Goal: Navigation & Orientation: Find specific page/section

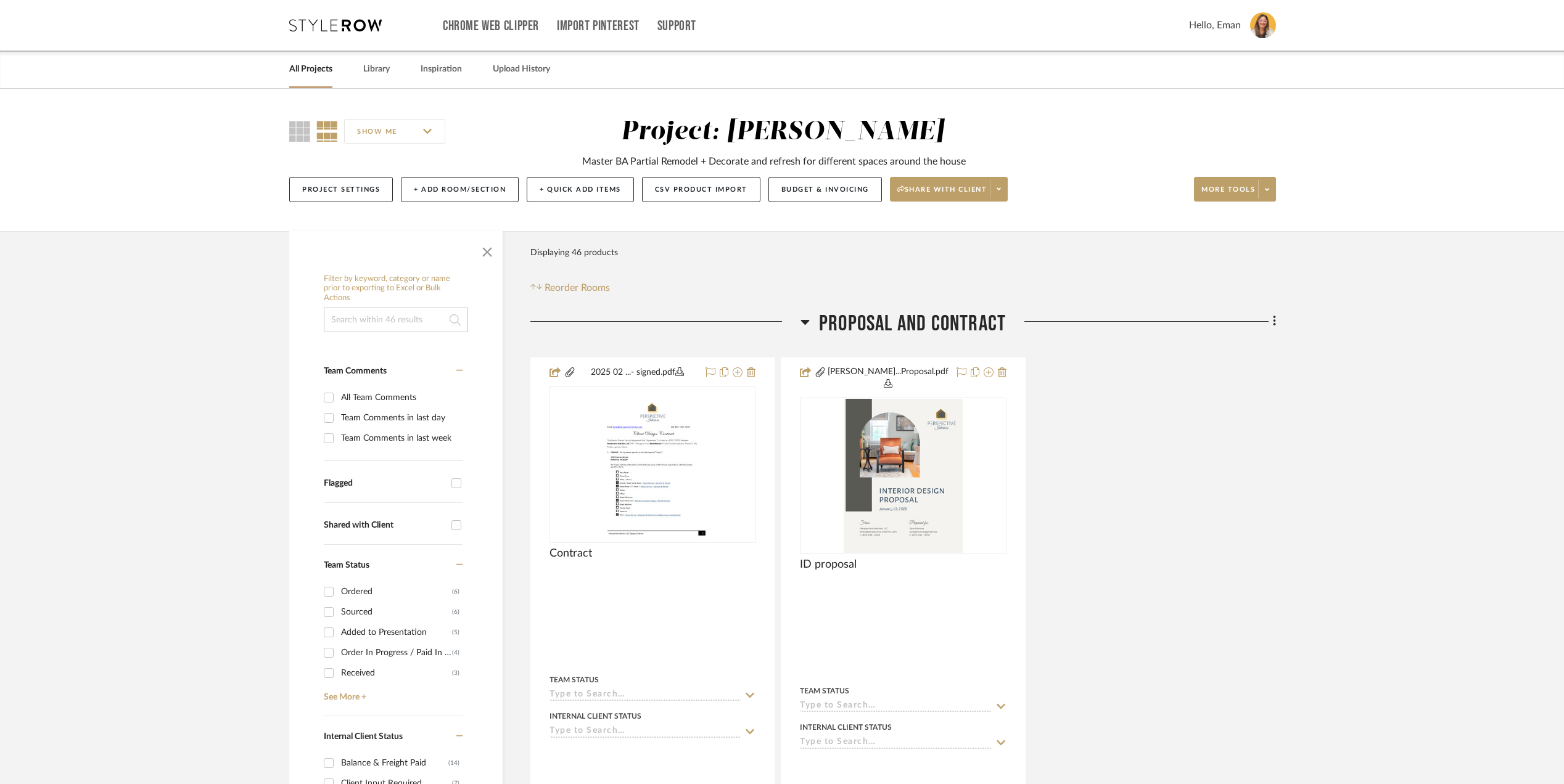
click at [299, 64] on link "All Projects" at bounding box center [310, 70] width 43 height 17
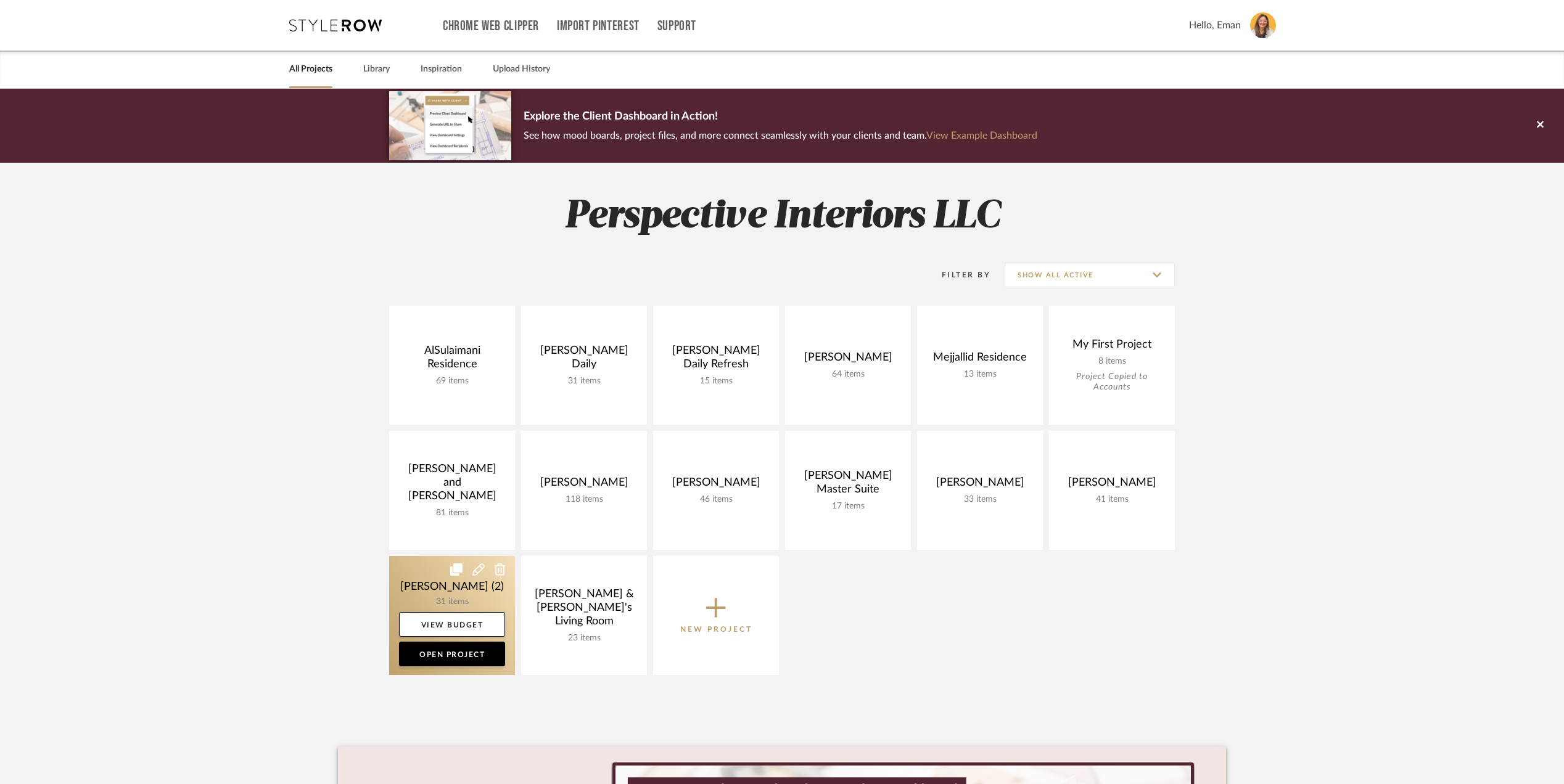
click at [407, 583] on link at bounding box center [452, 615] width 126 height 119
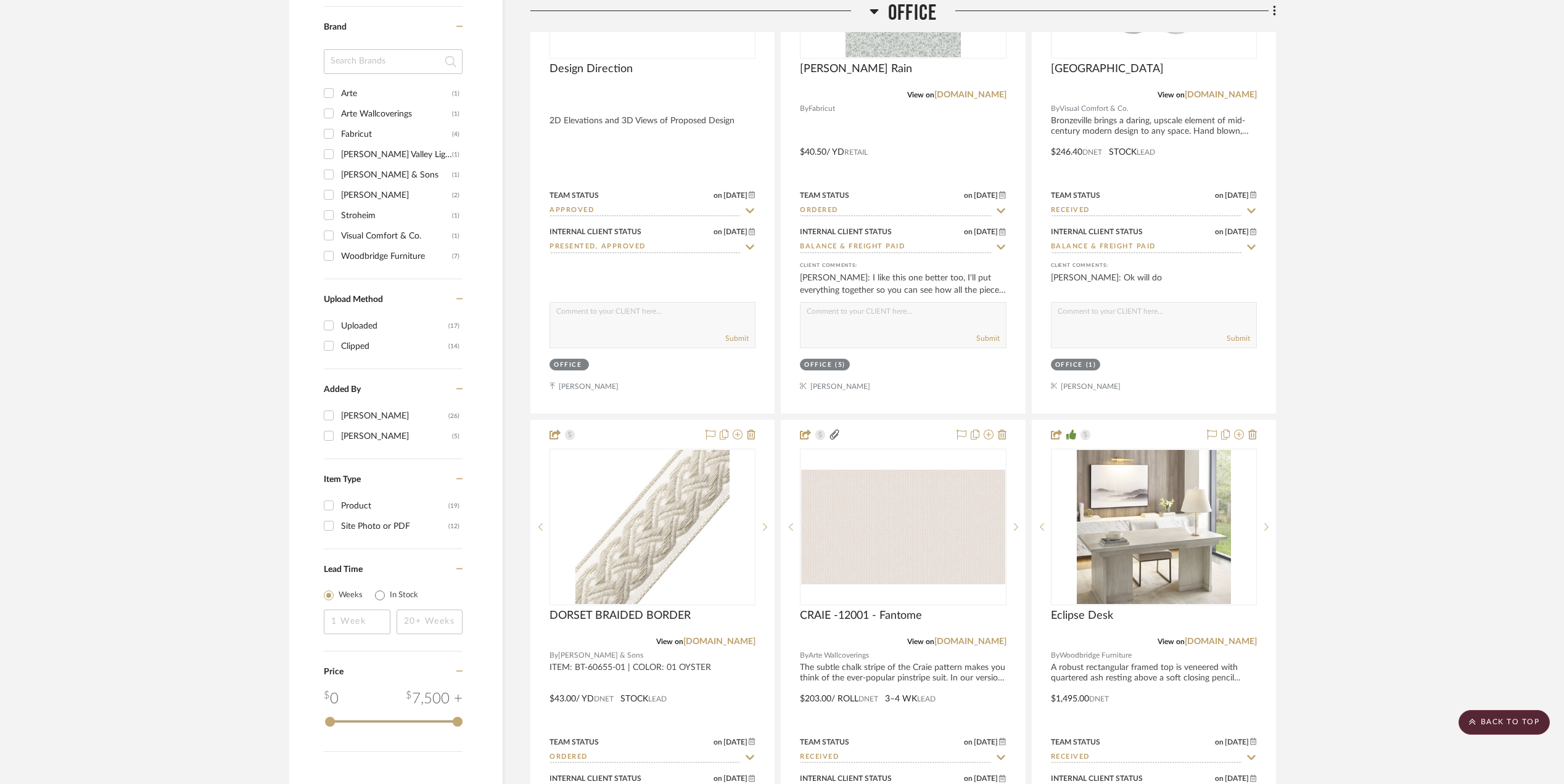
scroll to position [1315, 0]
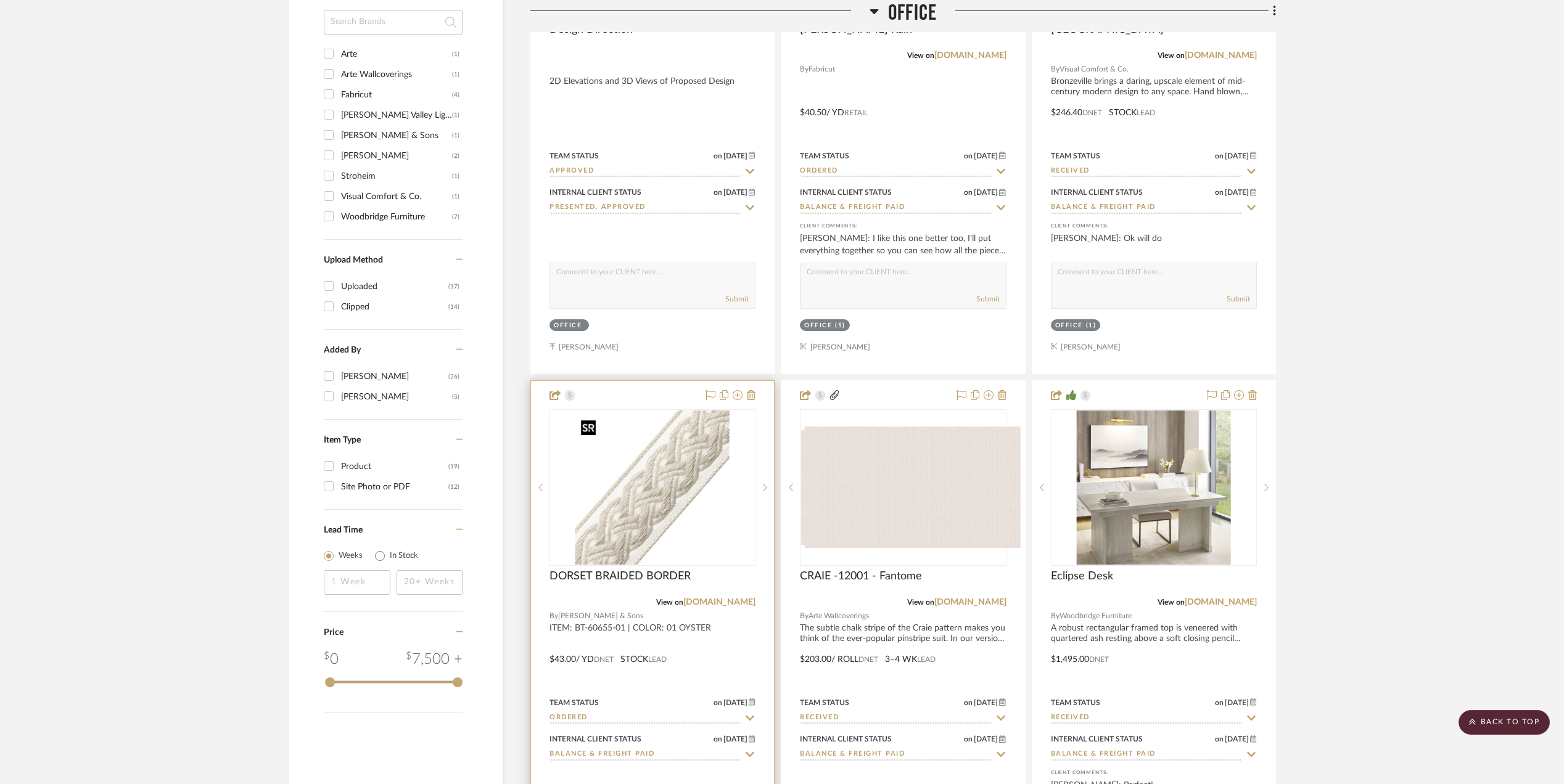
click at [0, 0] on img at bounding box center [0, 0] width 0 height 0
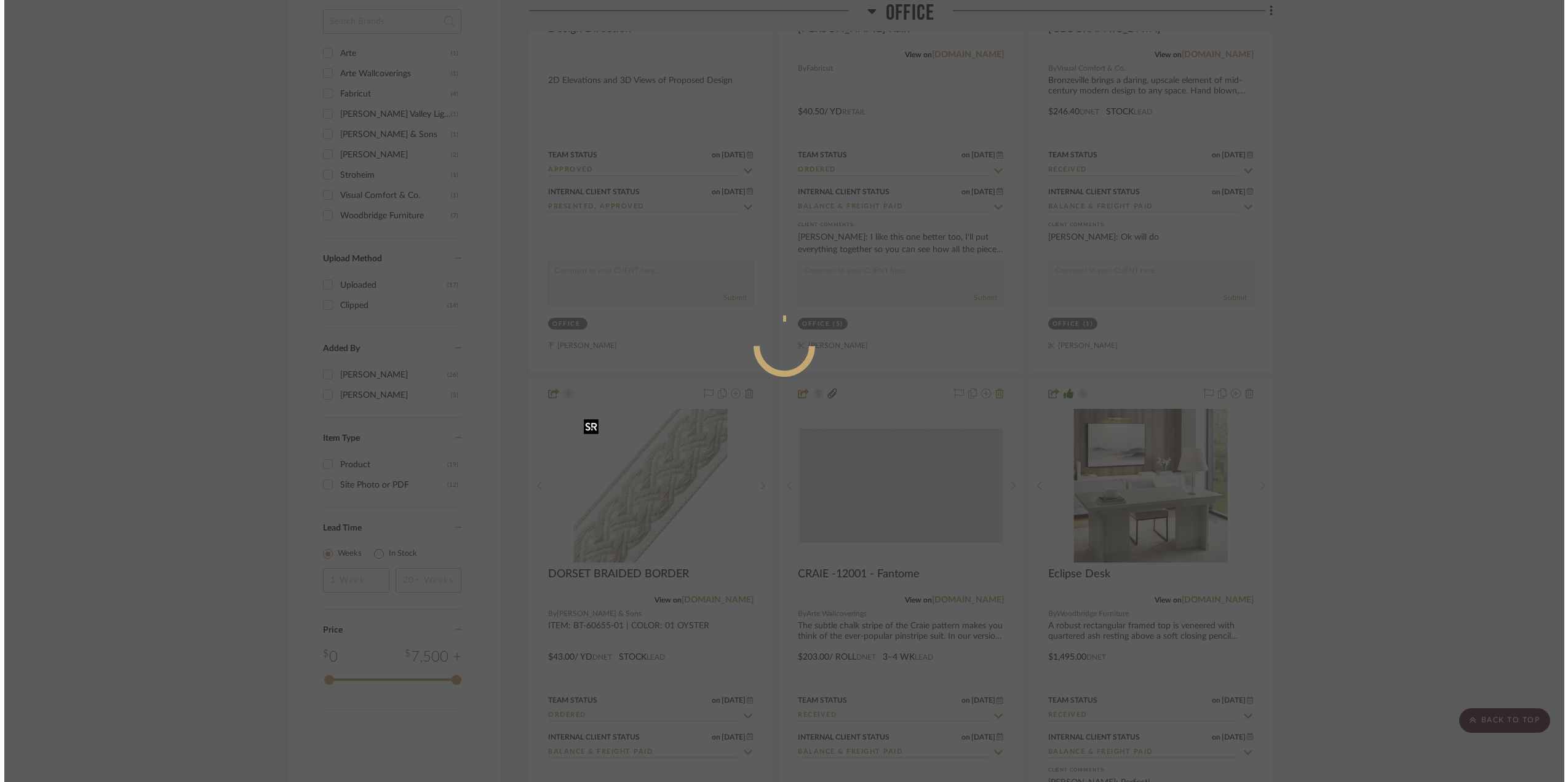
scroll to position [0, 0]
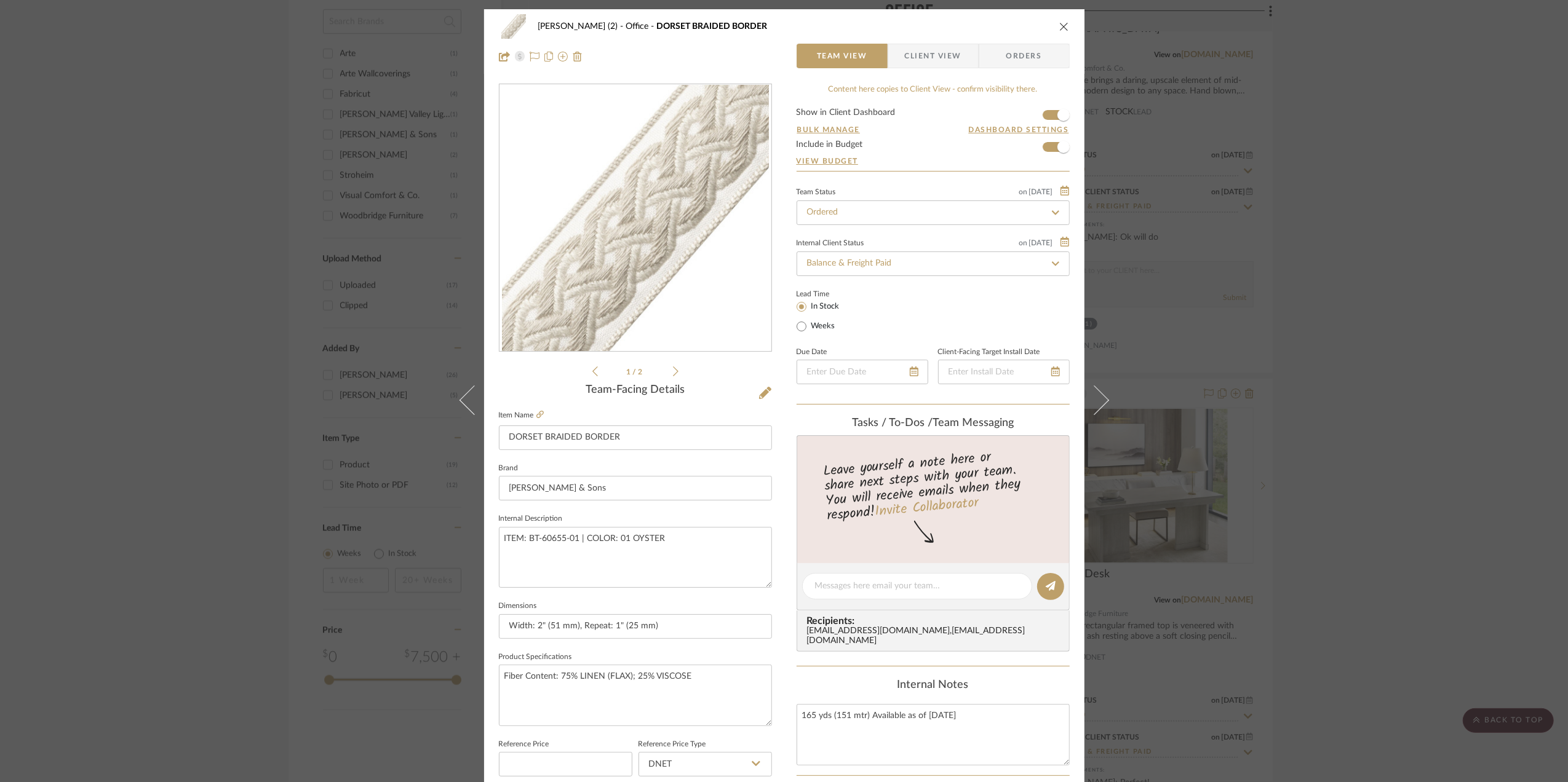
drag, startPoint x: 1055, startPoint y: 26, endPoint x: 1065, endPoint y: 33, distance: 12.2
click at [1059, 28] on icon "close" at bounding box center [1063, 26] width 10 height 10
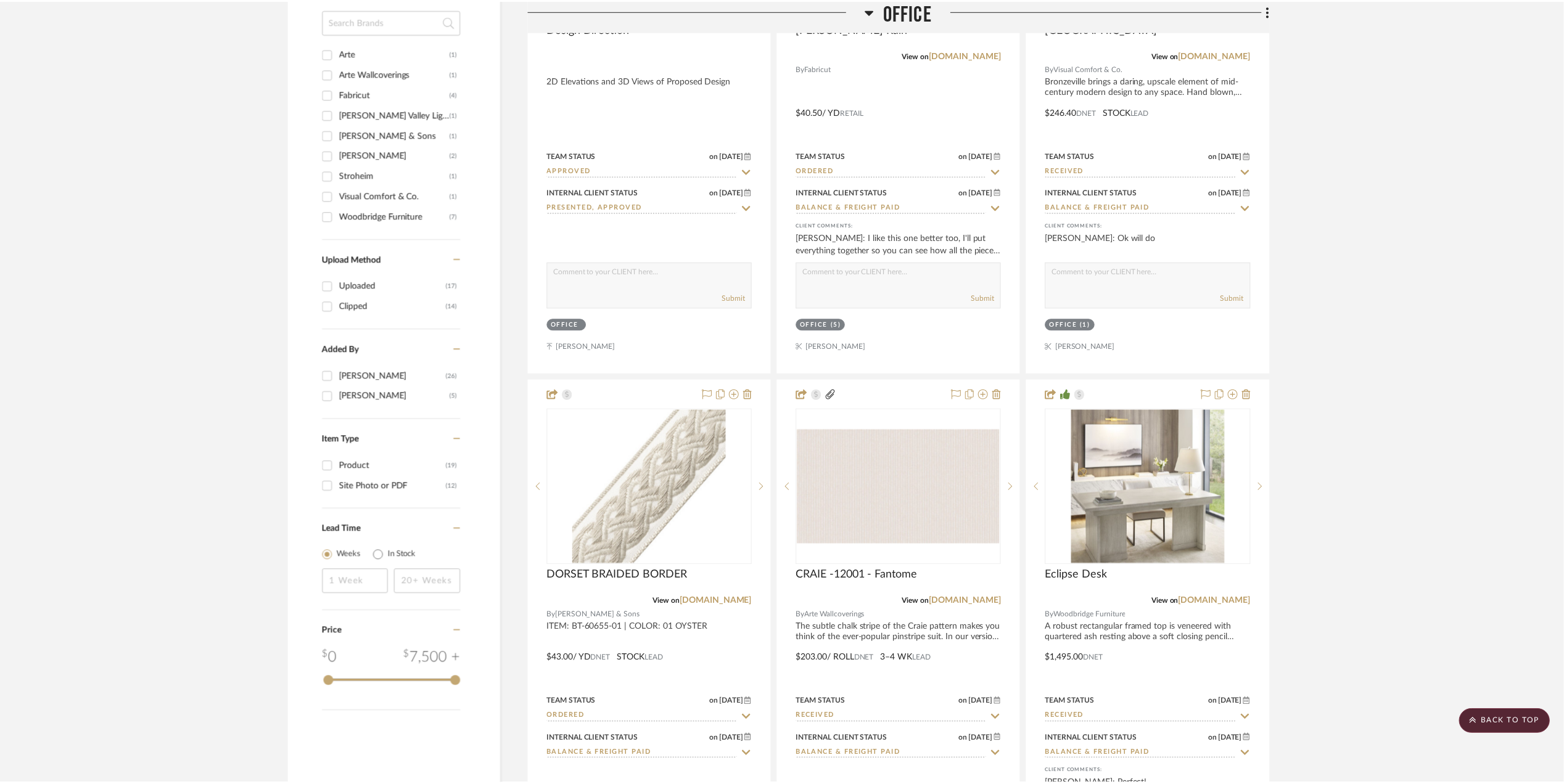
scroll to position [1315, 0]
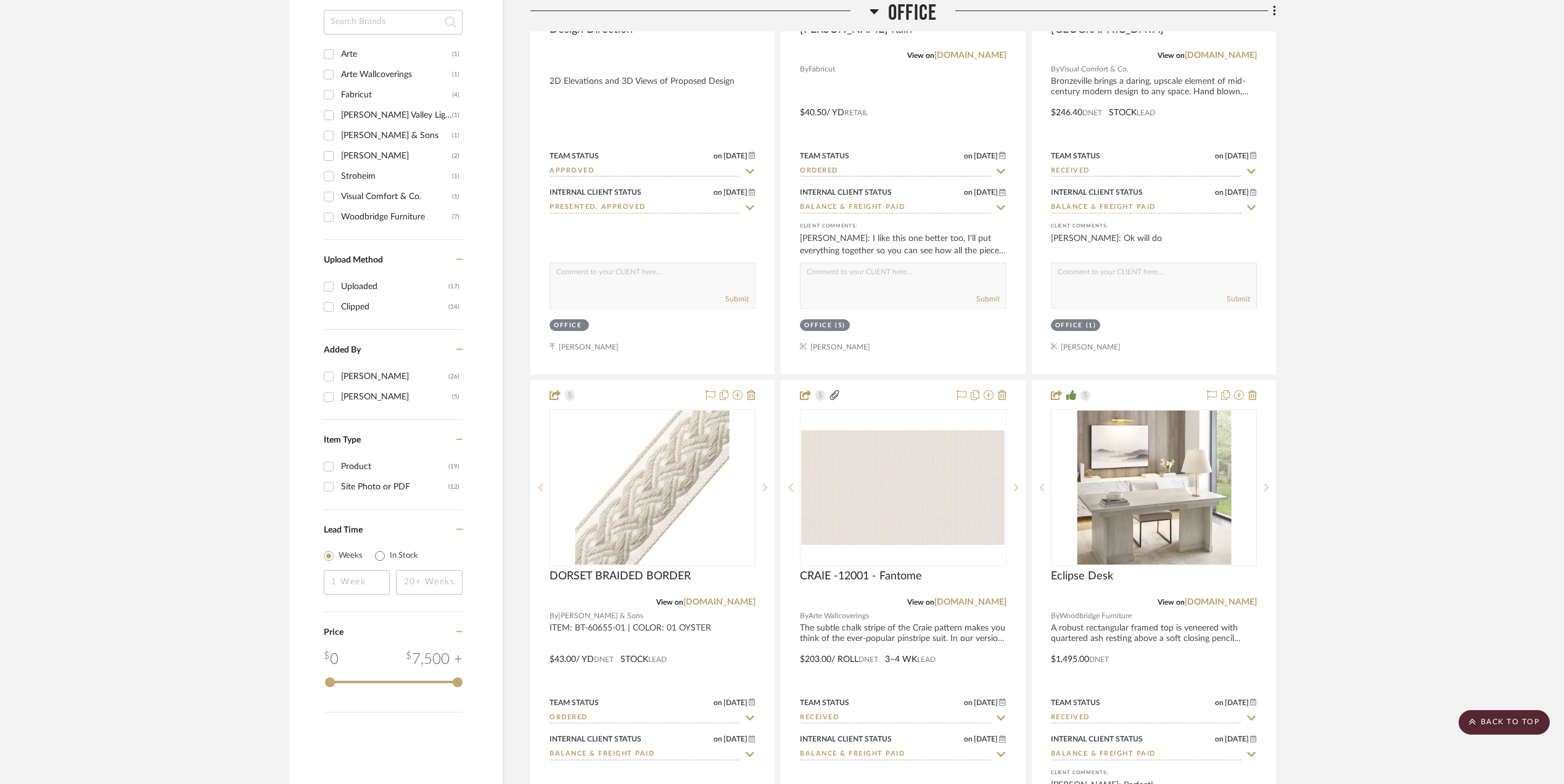
click at [1428, 338] on project-details-page "SHOW ME Project: [PERSON_NAME] (2) Office redo + Upstais Project Settings + Add…" at bounding box center [782, 212] width 1564 height 2877
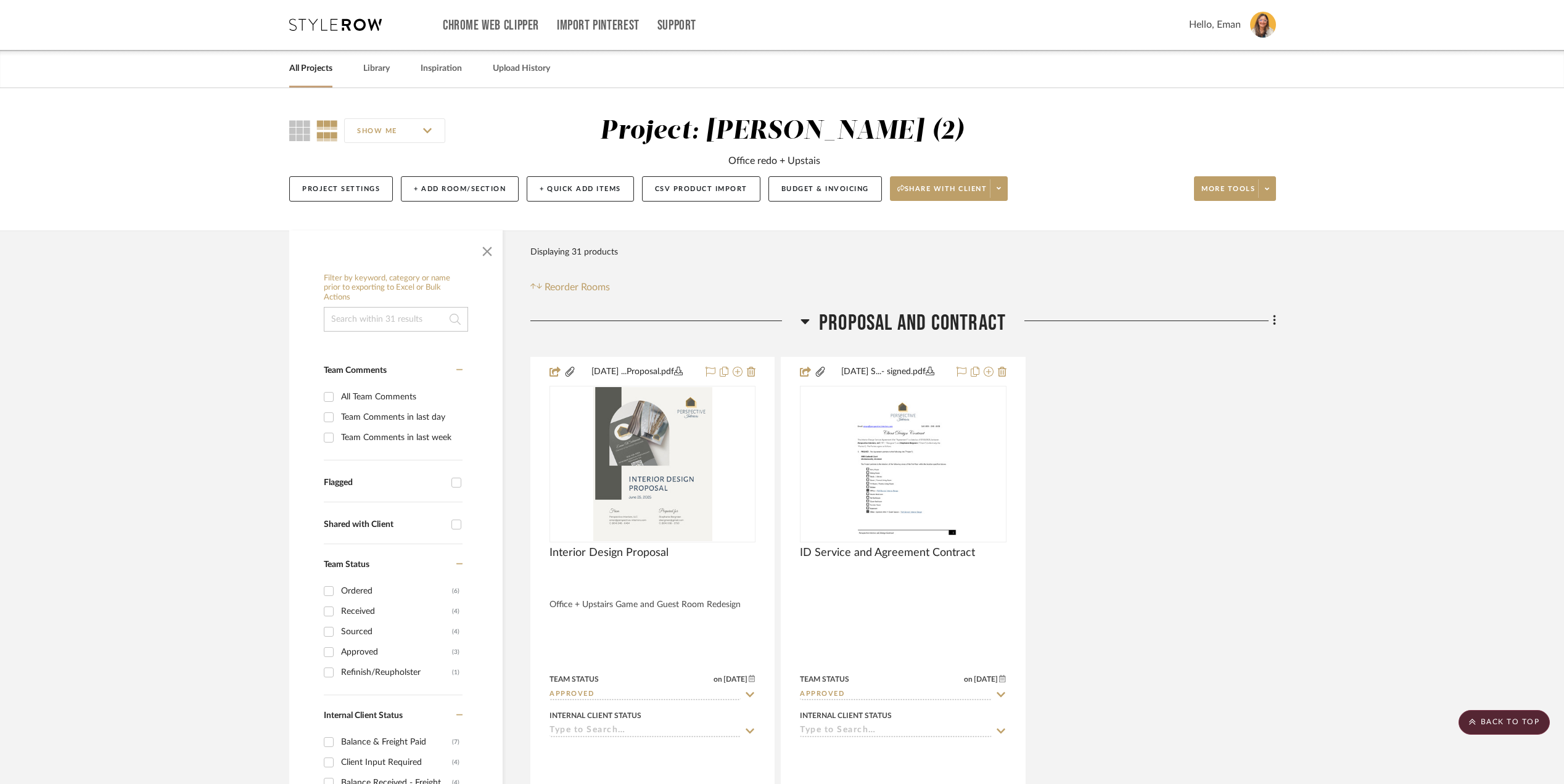
scroll to position [0, 0]
click at [297, 73] on link "All Projects" at bounding box center [310, 70] width 43 height 17
